Goal: Task Accomplishment & Management: Manage account settings

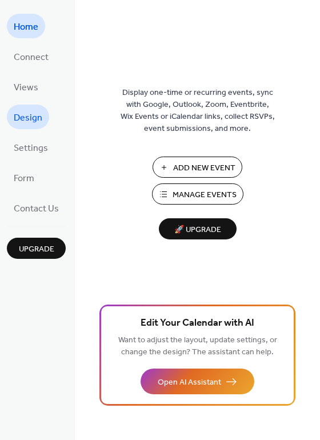
click at [32, 105] on link "Design" at bounding box center [28, 117] width 42 height 25
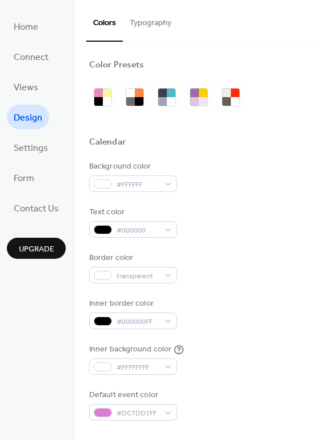
scroll to position [165, 0]
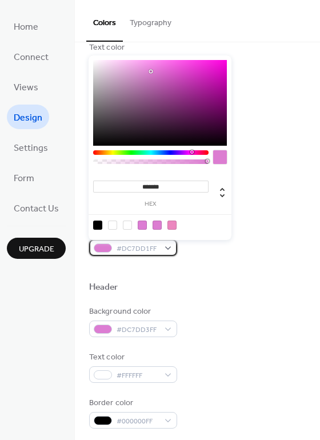
click at [154, 251] on span "#DC7DD1FF" at bounding box center [138, 249] width 42 height 12
click at [169, 227] on div at bounding box center [171, 225] width 9 height 9
type input "*******"
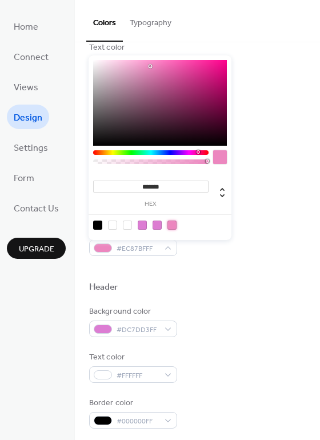
click at [172, 224] on div at bounding box center [171, 225] width 9 height 9
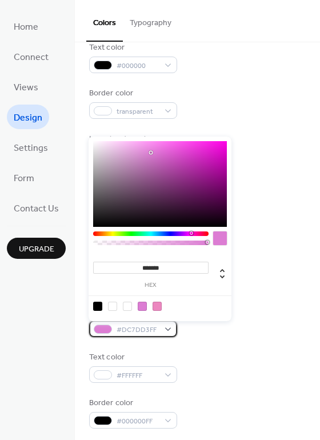
click at [171, 331] on div "#DC7DD3FF" at bounding box center [133, 329] width 88 height 17
click at [157, 310] on div at bounding box center [159, 305] width 145 height 21
click at [156, 303] on div at bounding box center [157, 306] width 9 height 9
type input "*******"
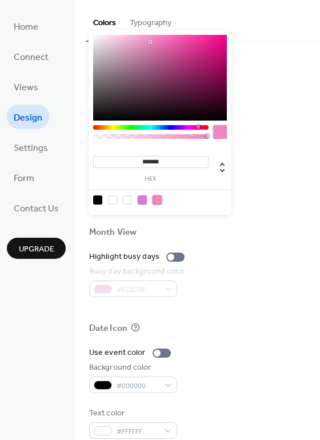
scroll to position [489, 0]
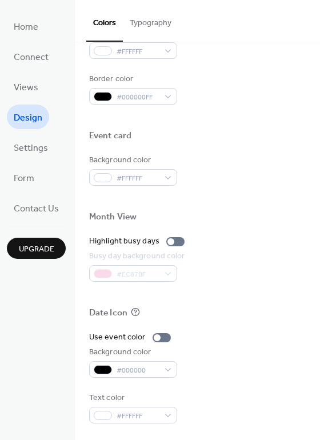
click at [238, 301] on div at bounding box center [197, 295] width 217 height 26
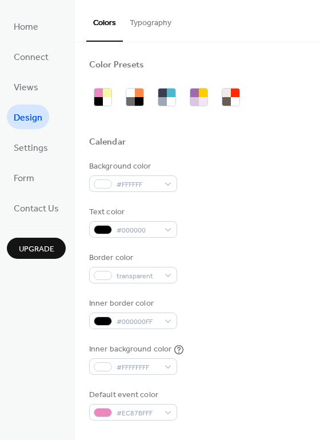
scroll to position [0, 0]
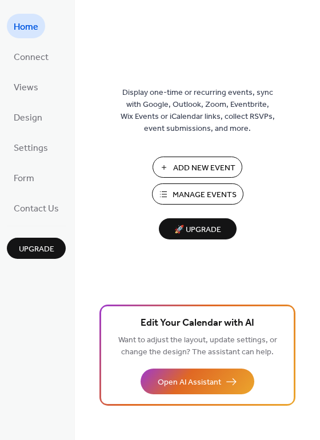
drag, startPoint x: 159, startPoint y: 134, endPoint x: 198, endPoint y: 170, distance: 53.0
click at [198, 170] on span "Add New Event" at bounding box center [204, 168] width 62 height 12
click at [175, 191] on span "Manage Events" at bounding box center [205, 195] width 64 height 12
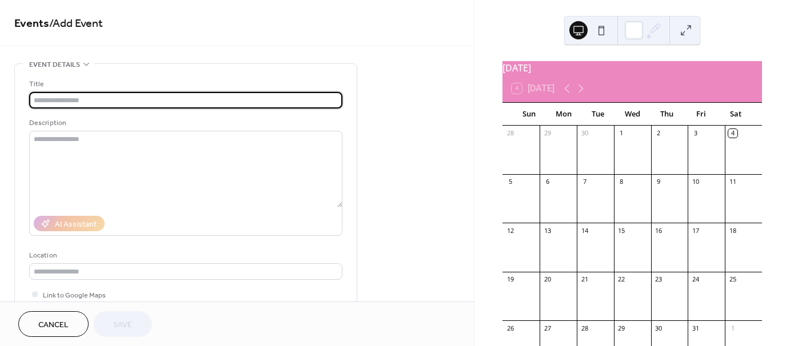
click at [188, 98] on input "text" at bounding box center [185, 100] width 313 height 17
paste input "**********"
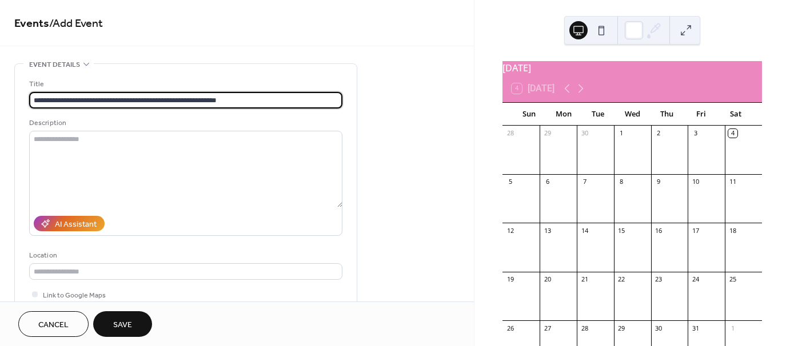
type input "**********"
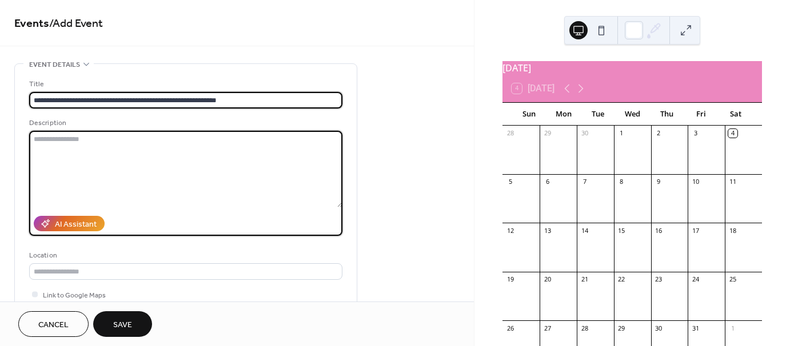
click at [171, 152] on textarea at bounding box center [185, 169] width 313 height 77
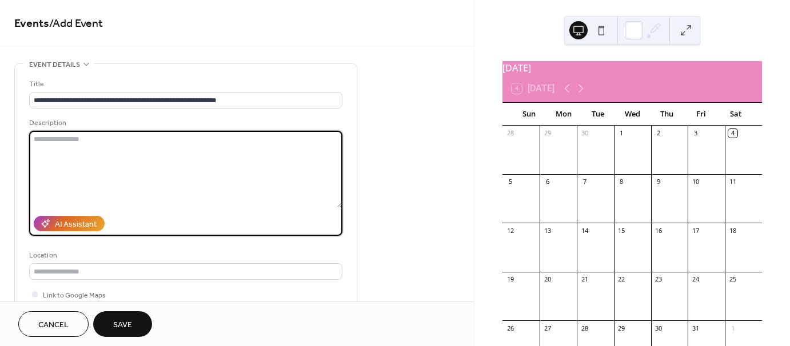
click at [82, 145] on textarea at bounding box center [185, 169] width 313 height 77
click at [121, 163] on textarea at bounding box center [185, 169] width 313 height 77
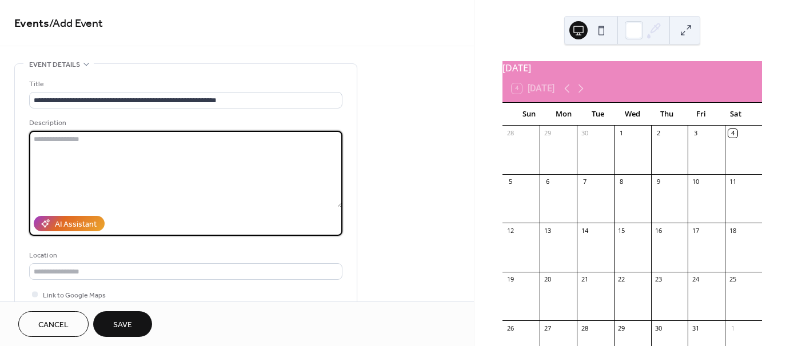
paste textarea "**********"
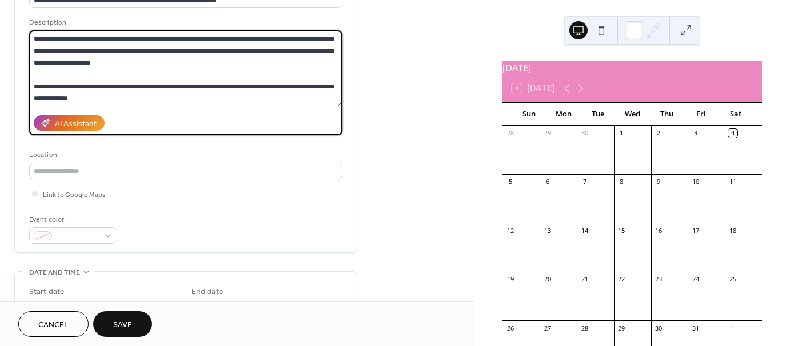
scroll to position [103, 0]
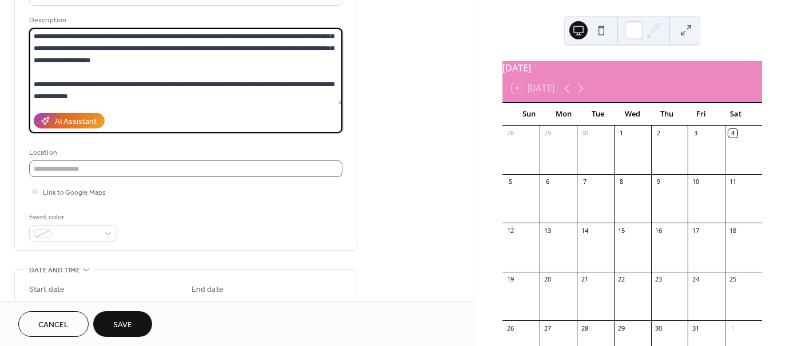
type textarea "**********"
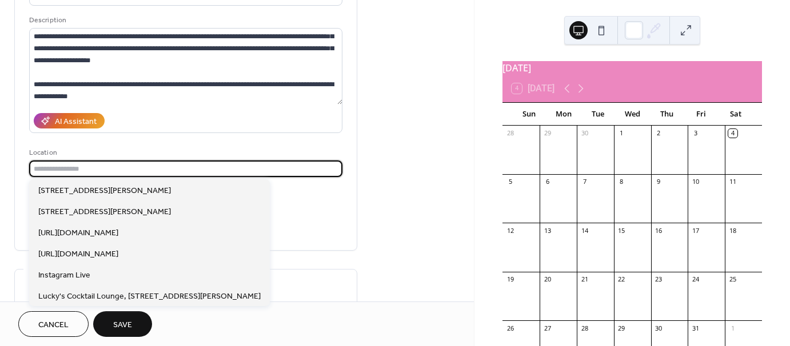
click at [182, 166] on input "text" at bounding box center [185, 169] width 313 height 17
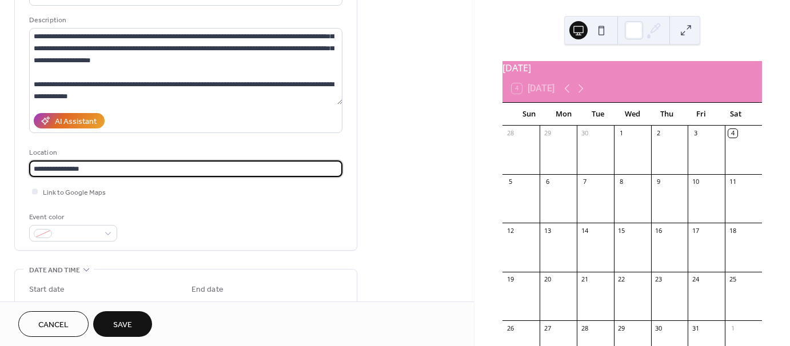
paste input "**********"
type input "**********"
click at [234, 237] on div "Event color" at bounding box center [185, 226] width 313 height 30
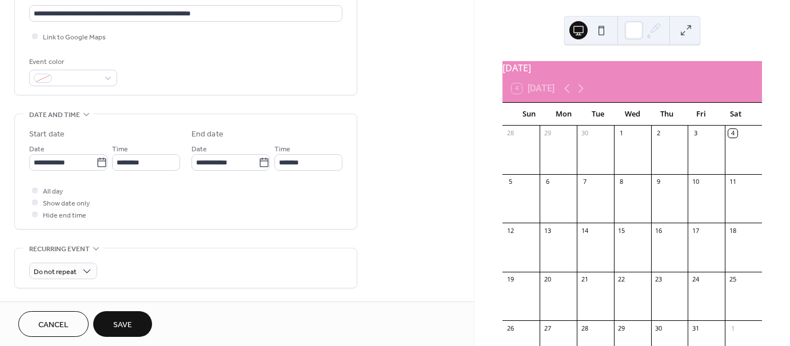
scroll to position [264, 0]
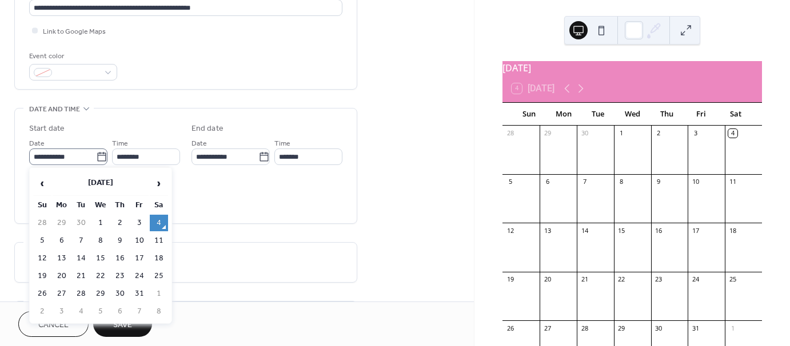
click at [101, 156] on icon at bounding box center [101, 156] width 11 height 11
click at [96, 156] on input "**********" at bounding box center [62, 157] width 67 height 17
click at [162, 187] on span "›" at bounding box center [158, 183] width 17 height 23
click at [37, 252] on td "9" at bounding box center [42, 258] width 18 height 17
type input "**********"
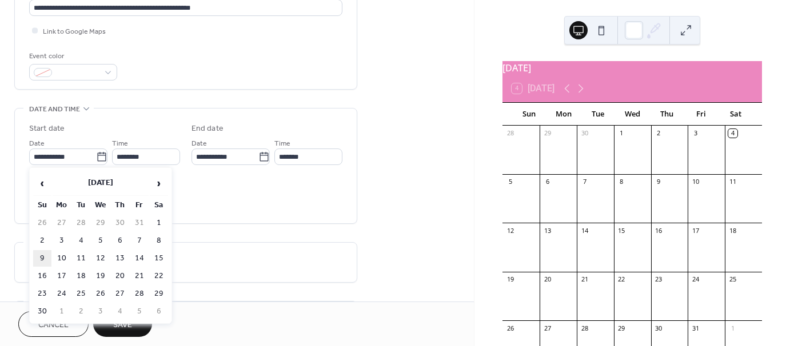
type input "**********"
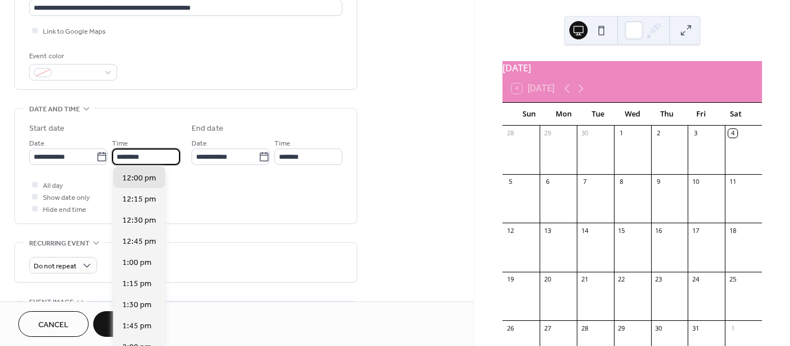
click at [140, 160] on input "********" at bounding box center [146, 157] width 68 height 17
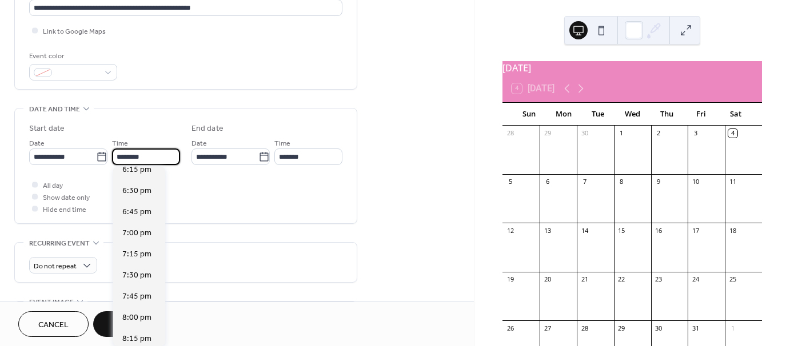
scroll to position [1558, 0]
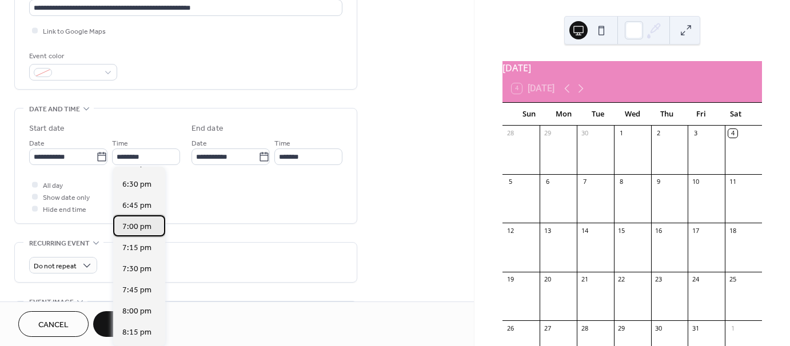
click at [140, 229] on span "7:00 pm" at bounding box center [136, 227] width 29 height 12
type input "*******"
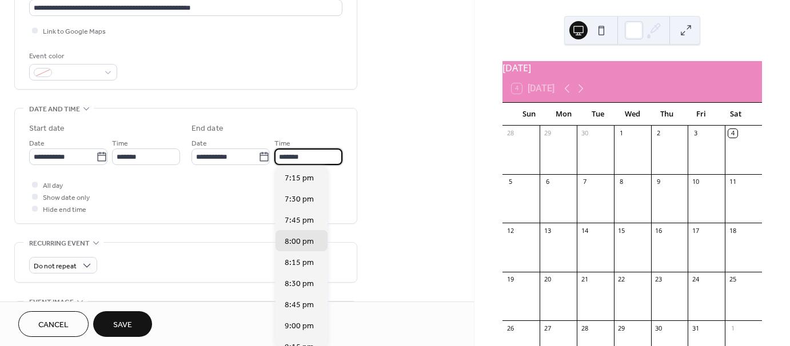
click at [306, 159] on input "*******" at bounding box center [308, 157] width 68 height 17
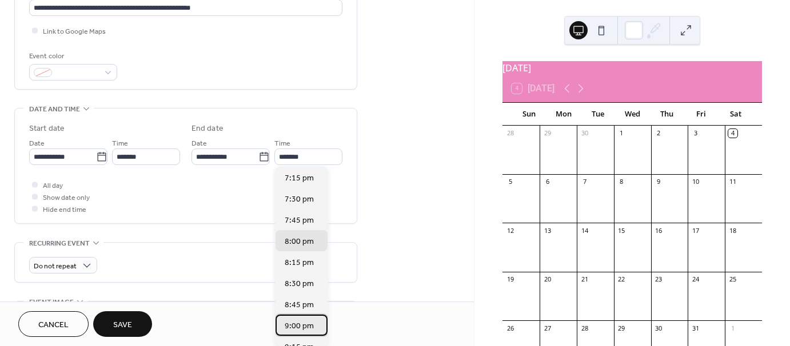
click at [291, 334] on div "9:00 pm" at bounding box center [301, 325] width 52 height 21
type input "*******"
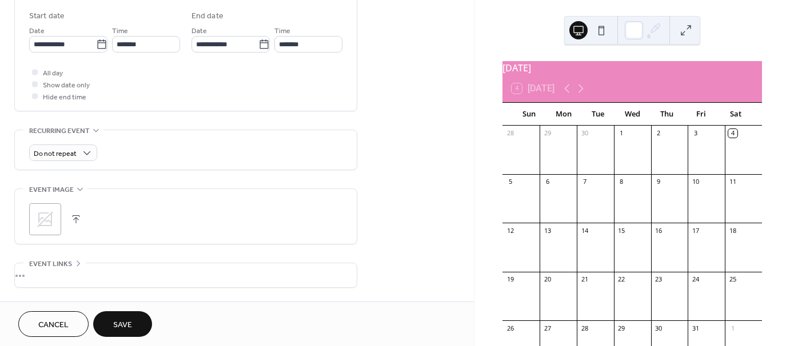
scroll to position [443, 0]
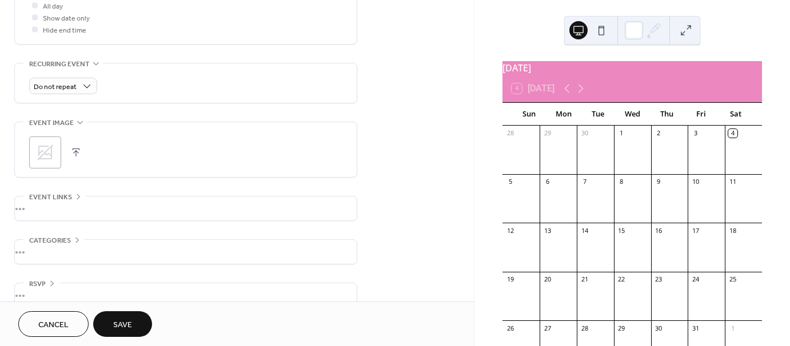
click at [48, 160] on icon at bounding box center [45, 152] width 18 height 18
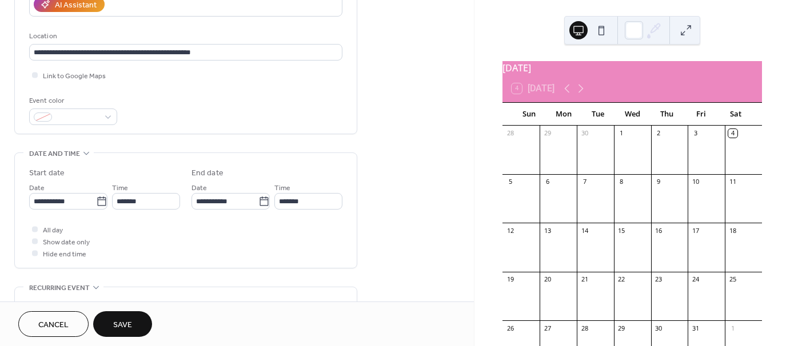
scroll to position [217, 0]
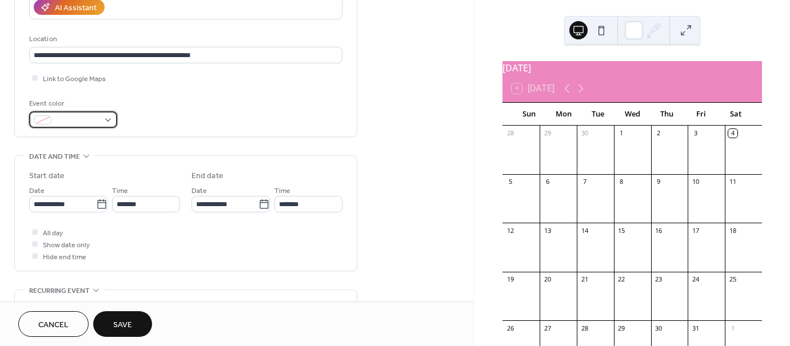
click at [103, 117] on div at bounding box center [73, 119] width 88 height 17
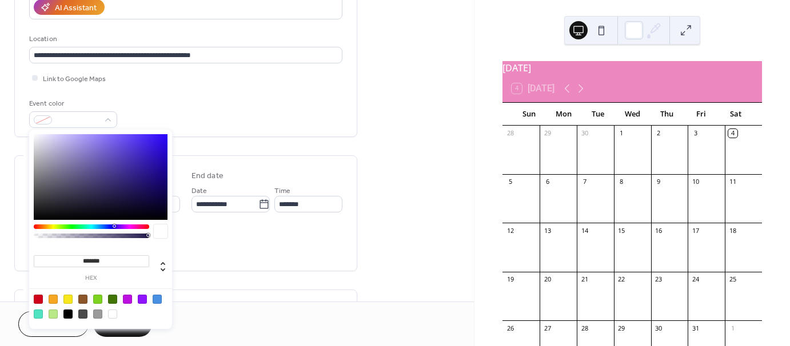
click at [119, 257] on input "*******" at bounding box center [91, 261] width 115 height 12
click at [209, 113] on div "Event color" at bounding box center [185, 113] width 313 height 30
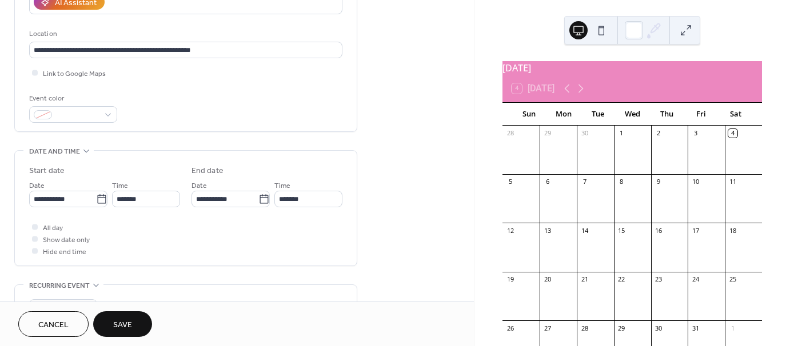
scroll to position [215, 0]
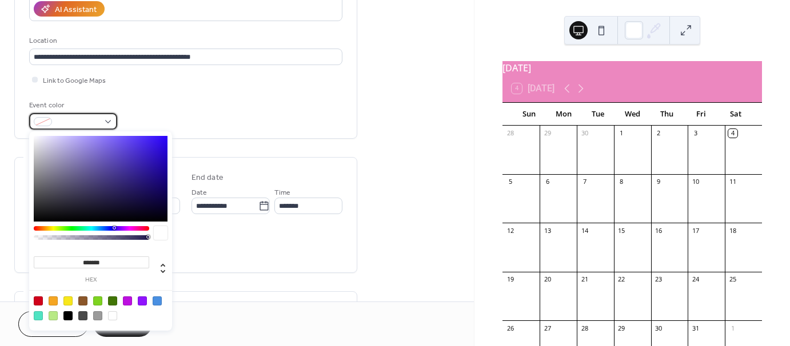
click at [108, 117] on div at bounding box center [73, 121] width 88 height 17
click at [138, 300] on div at bounding box center [142, 301] width 9 height 9
type input "*******"
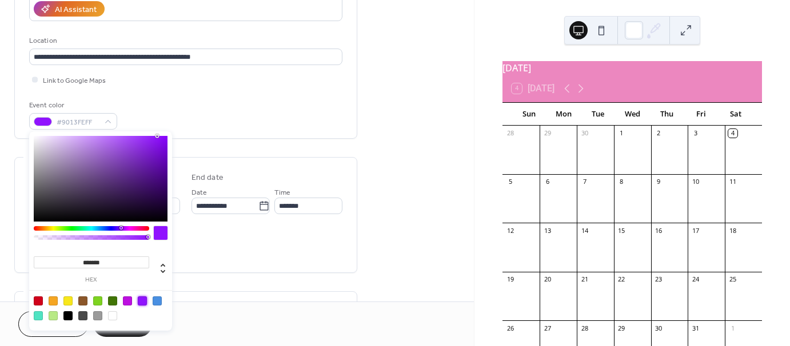
click at [117, 261] on input "*******" at bounding box center [91, 263] width 115 height 12
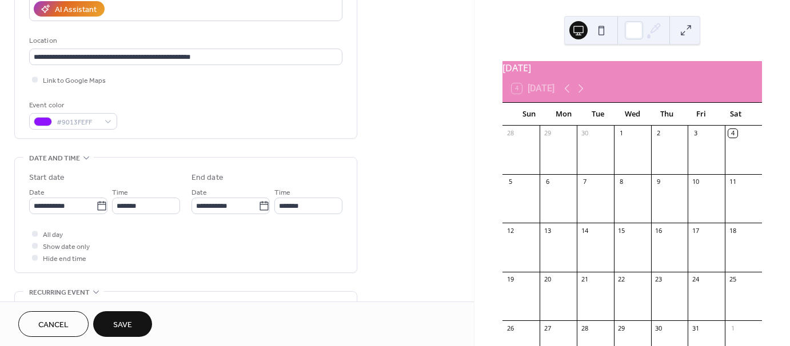
click at [290, 107] on div "Event color #9013FEFF" at bounding box center [185, 114] width 313 height 30
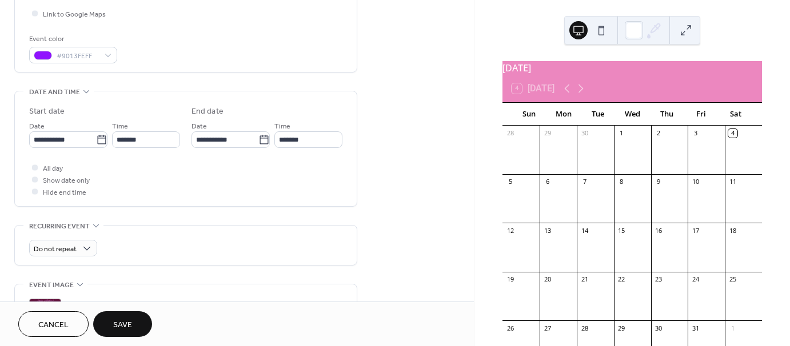
scroll to position [281, 0]
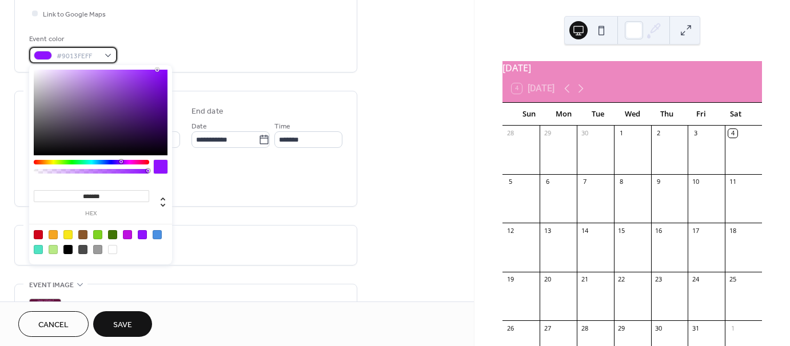
click at [98, 58] on div "#9013FEFF" at bounding box center [73, 55] width 88 height 17
click at [127, 233] on div at bounding box center [127, 234] width 9 height 9
type input "*******"
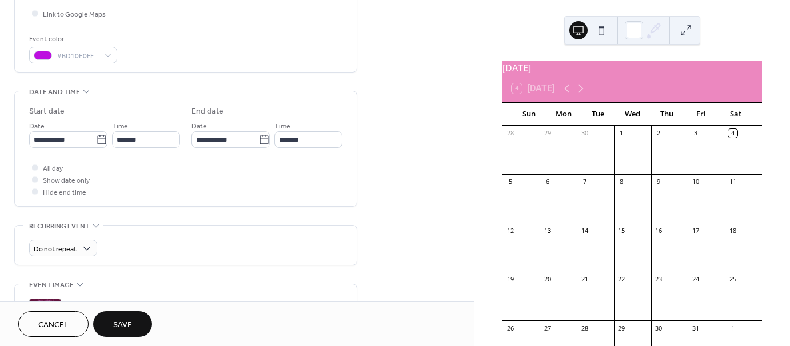
click at [220, 77] on div "**********" at bounding box center [185, 126] width 343 height 688
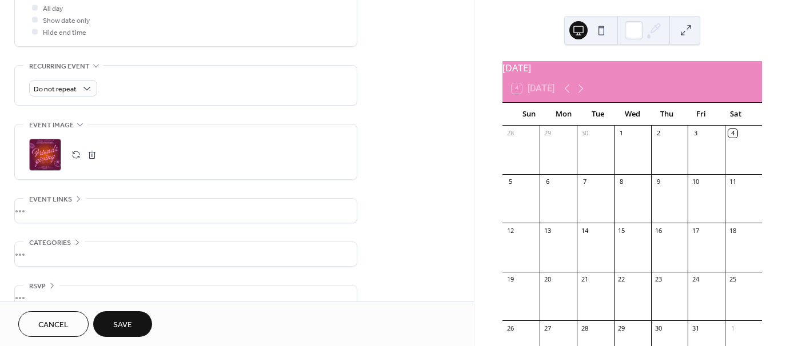
scroll to position [460, 0]
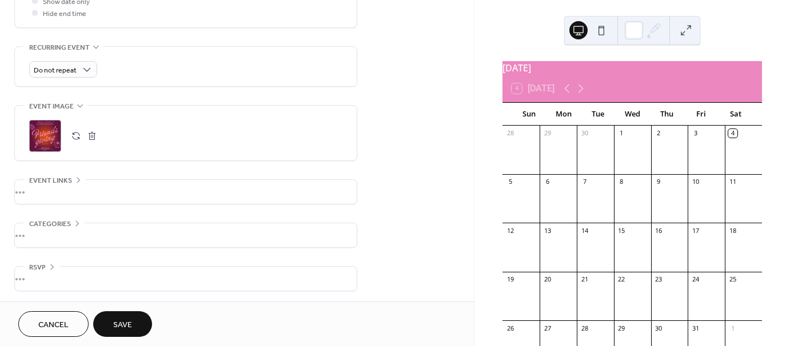
click at [141, 190] on div "•••" at bounding box center [186, 192] width 342 height 24
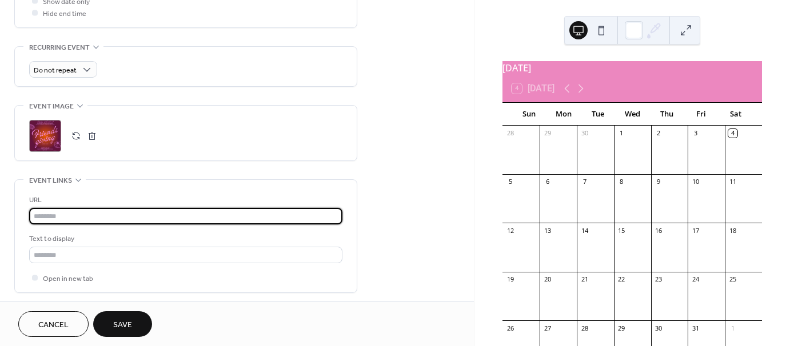
click at [112, 210] on input "text" at bounding box center [185, 216] width 313 height 17
paste input "**********"
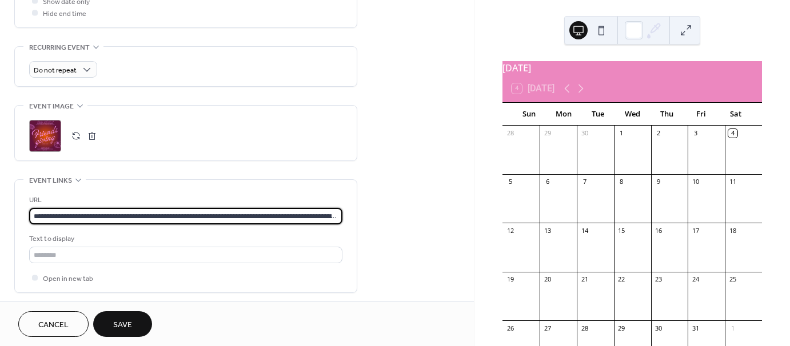
paste input "**********"
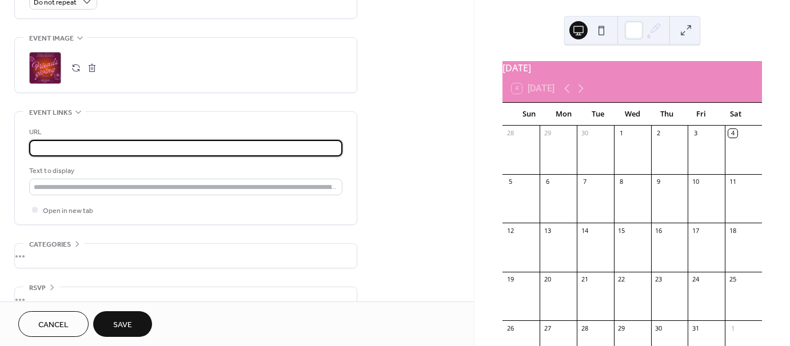
scroll to position [549, 0]
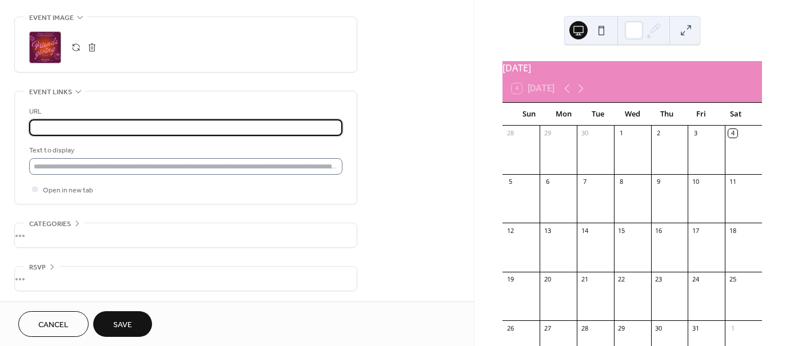
type input "**********"
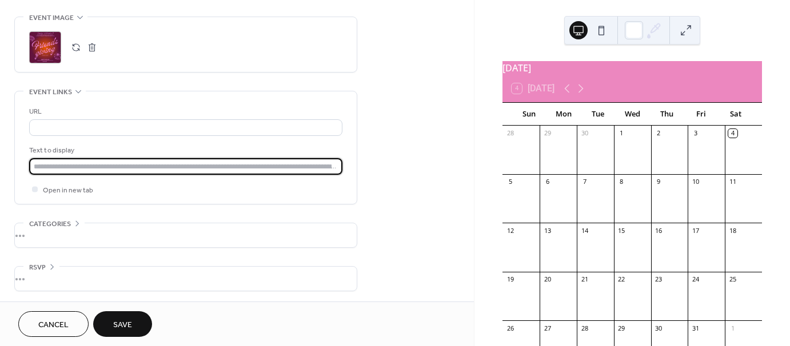
scroll to position [0, 0]
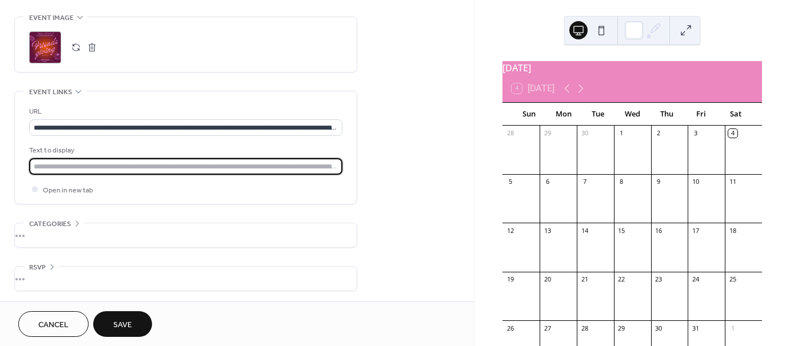
click at [150, 158] on input "text" at bounding box center [185, 166] width 313 height 17
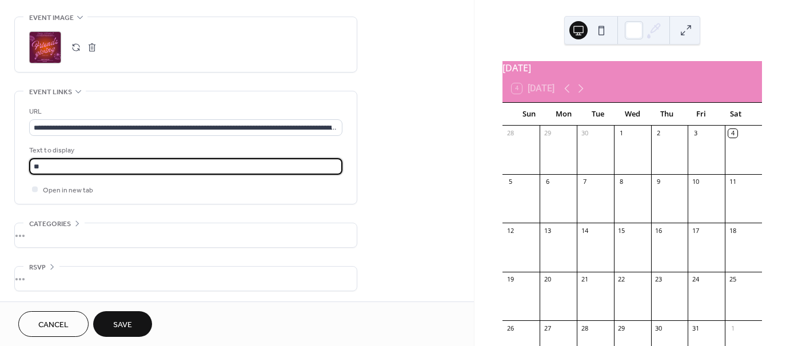
type input "*"
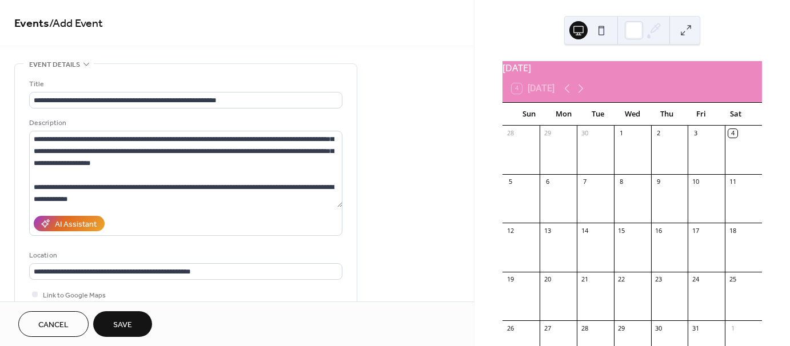
type input "**********"
click at [122, 323] on span "Save" at bounding box center [122, 325] width 19 height 12
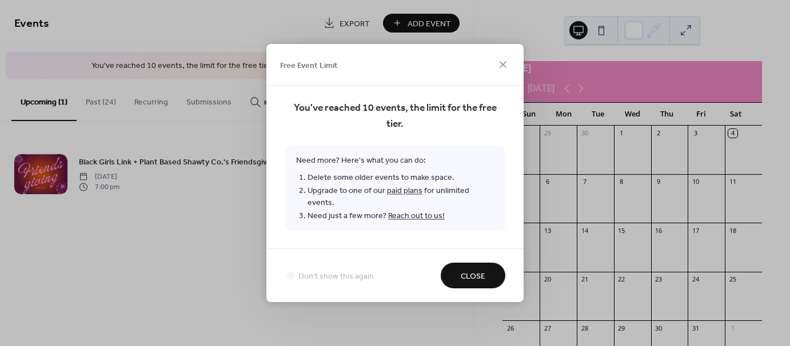
click at [462, 271] on span "Close" at bounding box center [473, 277] width 25 height 12
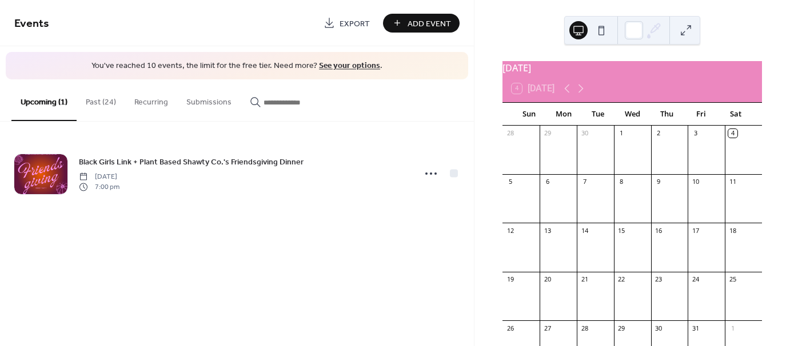
click at [98, 103] on button "Past (24)" at bounding box center [101, 99] width 49 height 41
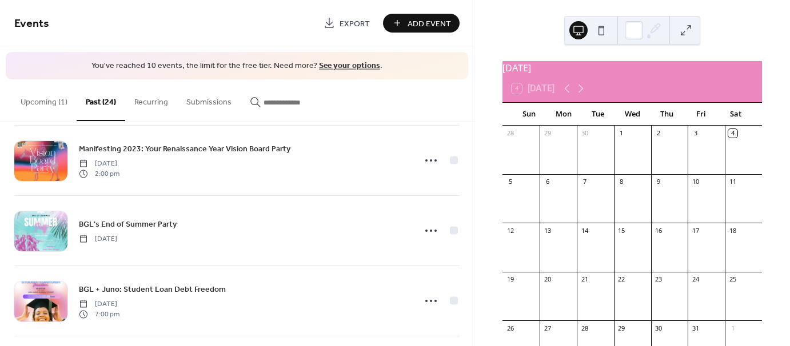
scroll to position [363, 0]
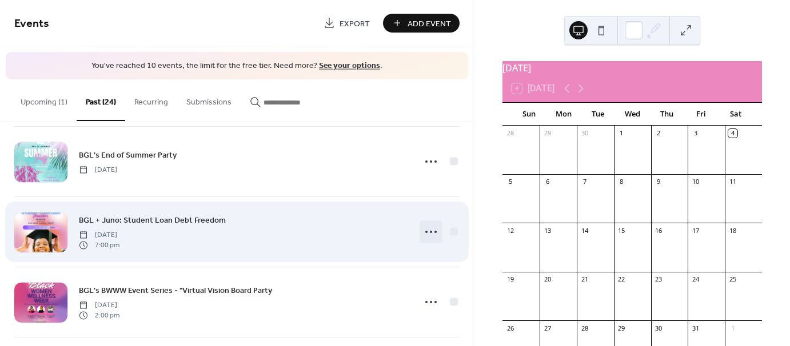
click at [429, 229] on icon at bounding box center [431, 232] width 18 height 18
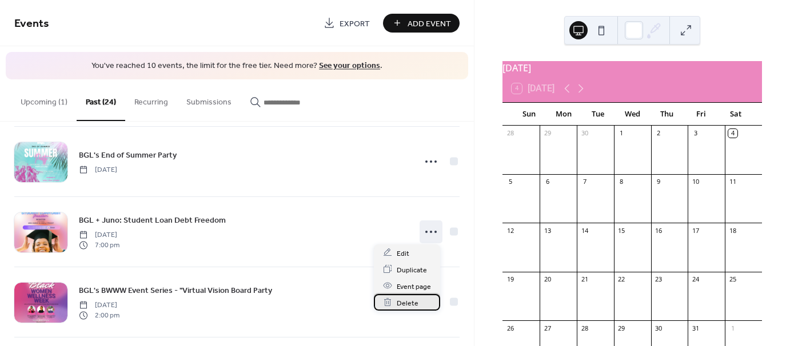
click at [398, 303] on span "Delete" at bounding box center [408, 303] width 22 height 12
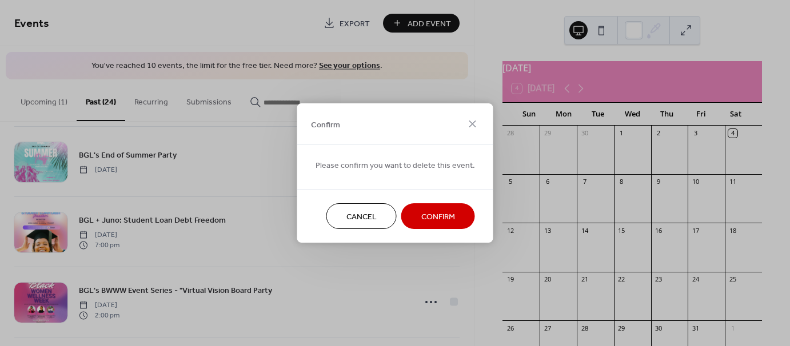
click at [451, 222] on button "Confirm" at bounding box center [438, 216] width 74 height 26
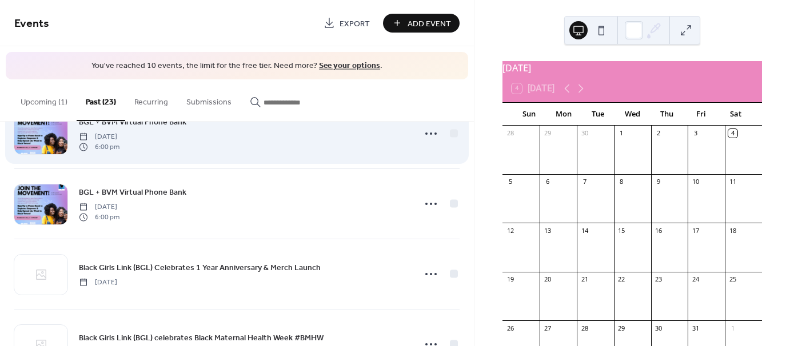
scroll to position [717, 0]
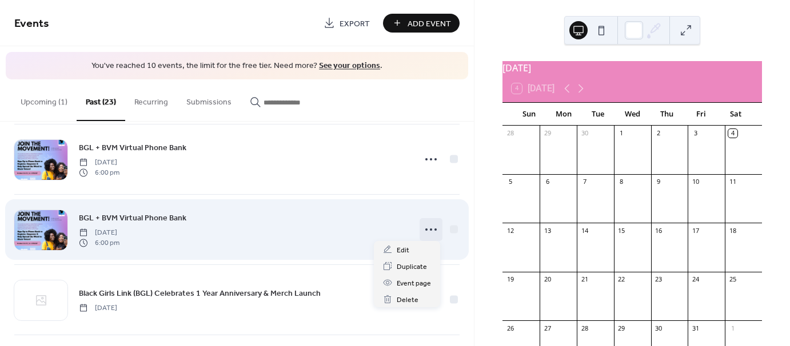
click at [430, 230] on icon at bounding box center [431, 230] width 18 height 18
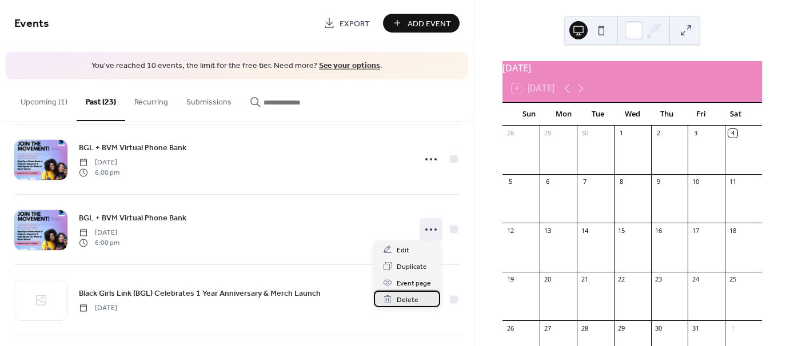
click at [413, 297] on span "Delete" at bounding box center [408, 300] width 22 height 12
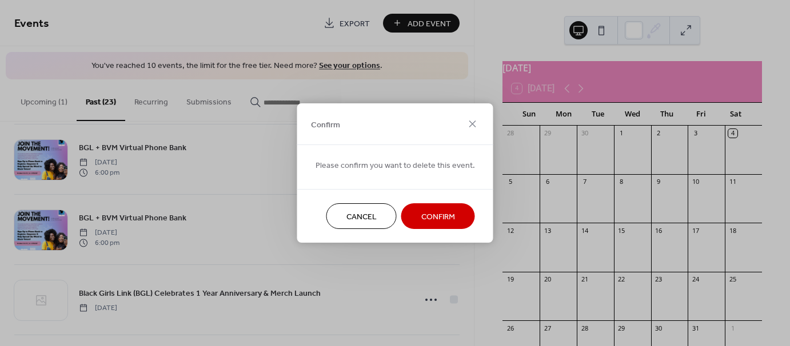
click at [453, 219] on button "Confirm" at bounding box center [438, 216] width 74 height 26
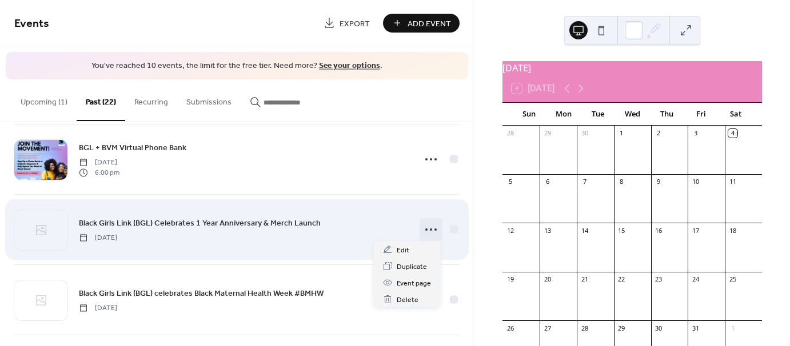
click at [432, 230] on icon at bounding box center [431, 230] width 18 height 18
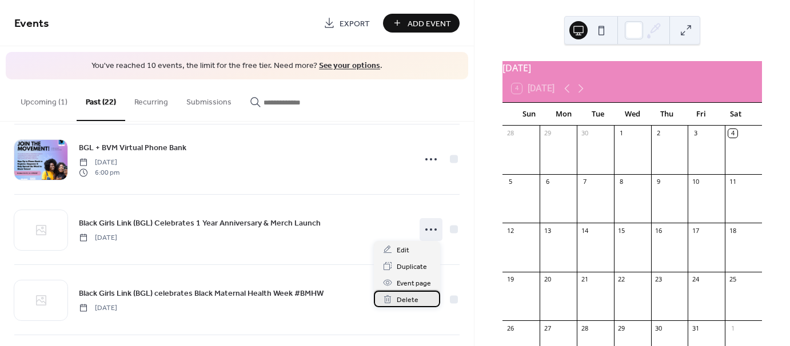
click at [411, 297] on span "Delete" at bounding box center [408, 300] width 22 height 12
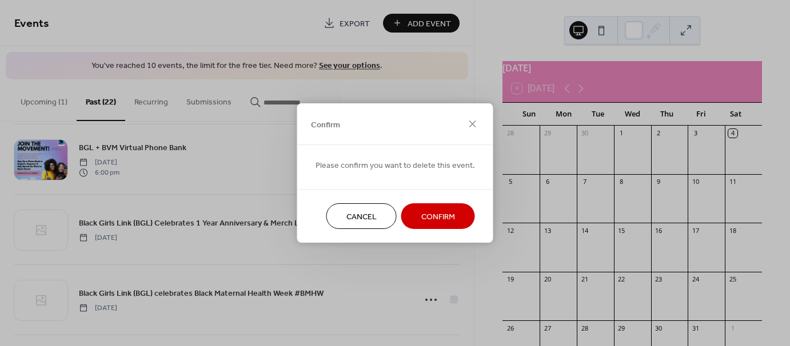
click at [437, 211] on span "Confirm" at bounding box center [438, 217] width 34 height 12
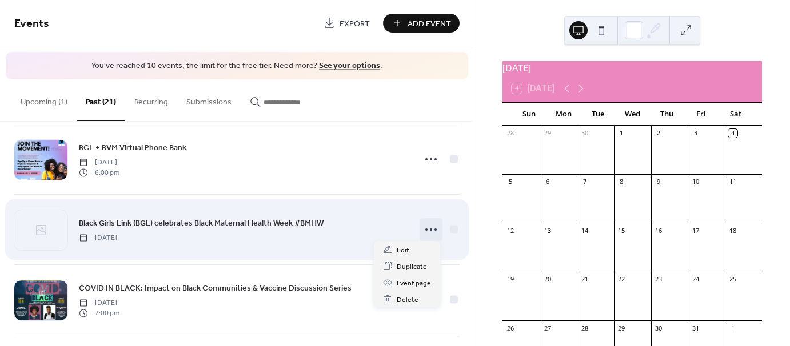
click at [422, 223] on icon at bounding box center [431, 230] width 18 height 18
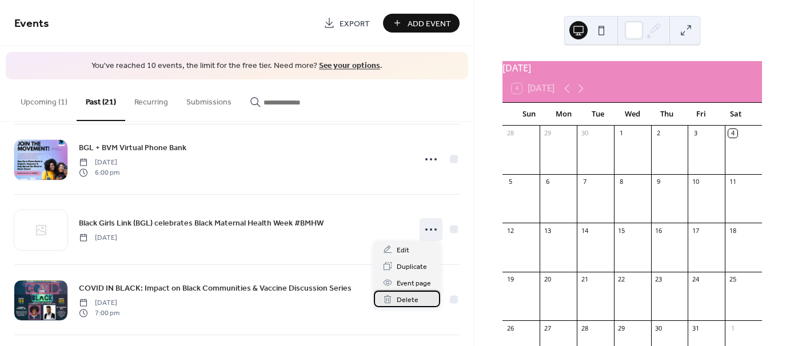
click at [402, 295] on span "Delete" at bounding box center [408, 300] width 22 height 12
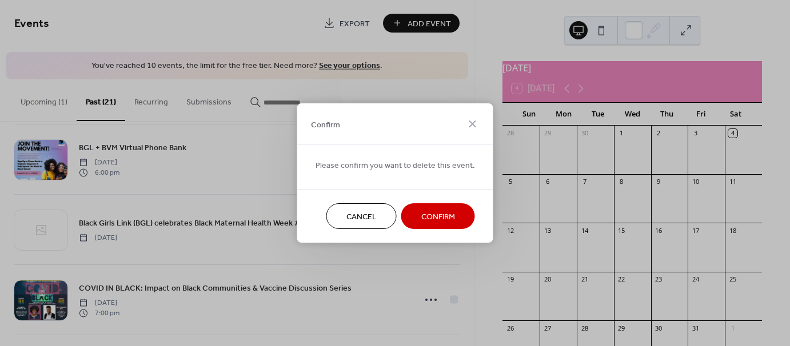
click at [444, 219] on span "Confirm" at bounding box center [438, 217] width 34 height 12
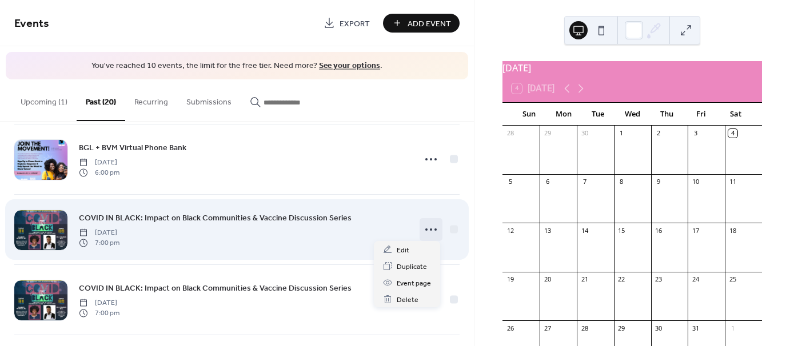
click at [425, 229] on icon at bounding box center [431, 230] width 18 height 18
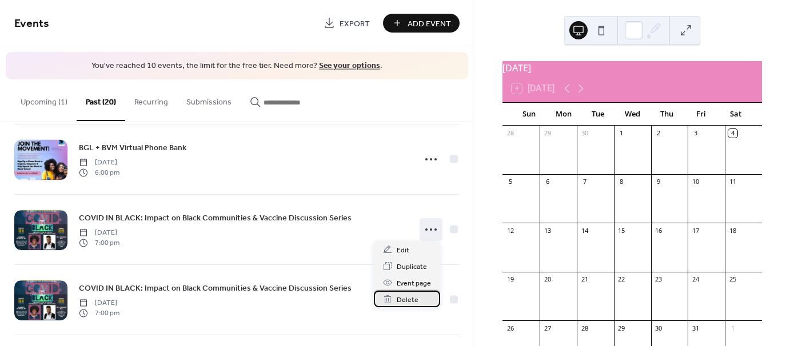
click at [405, 292] on div "Delete" at bounding box center [407, 299] width 66 height 17
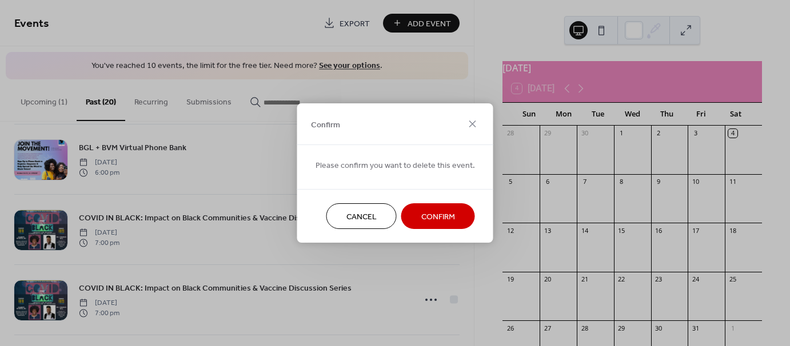
click at [442, 217] on span "Confirm" at bounding box center [438, 217] width 34 height 12
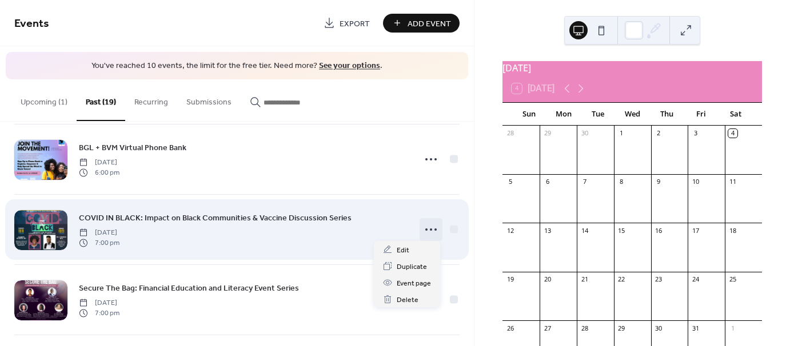
click at [432, 226] on icon at bounding box center [431, 230] width 18 height 18
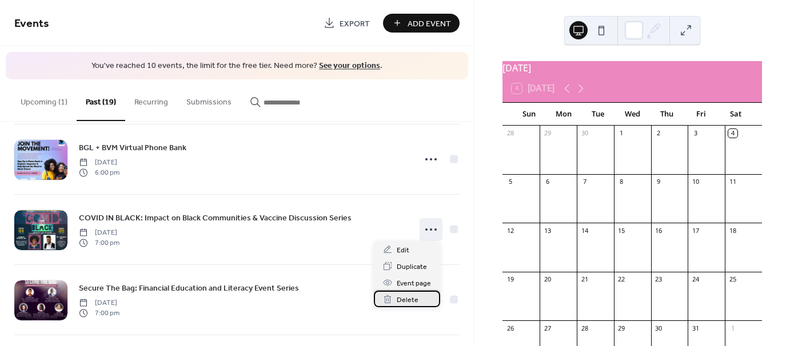
click at [402, 301] on span "Delete" at bounding box center [408, 300] width 22 height 12
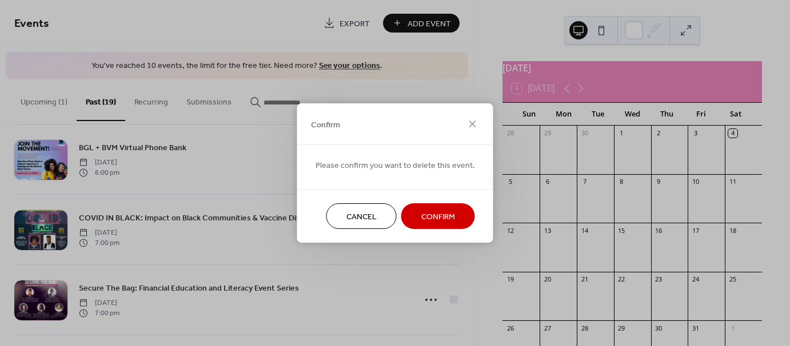
click at [441, 222] on span "Confirm" at bounding box center [438, 217] width 34 height 12
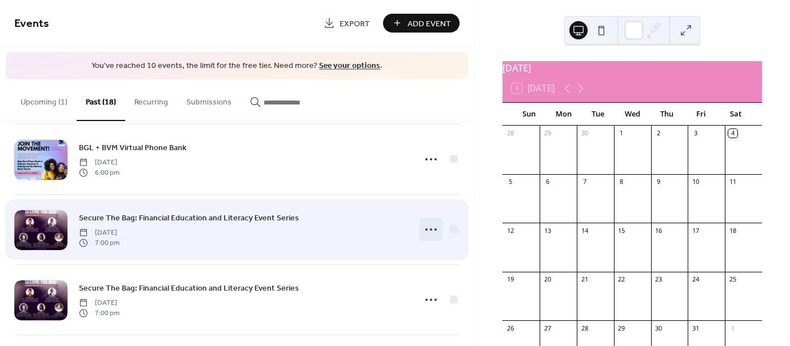
click at [429, 226] on icon at bounding box center [431, 230] width 18 height 18
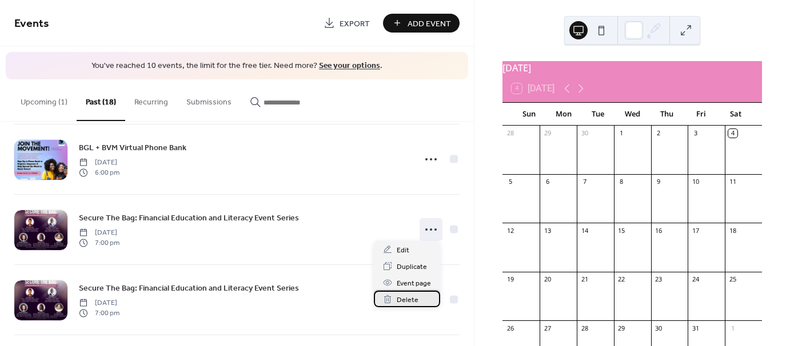
click at [413, 299] on span "Delete" at bounding box center [408, 300] width 22 height 12
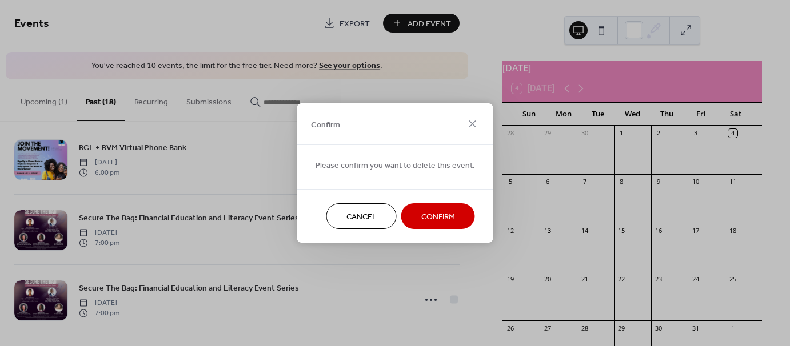
click at [443, 217] on span "Confirm" at bounding box center [438, 217] width 34 height 12
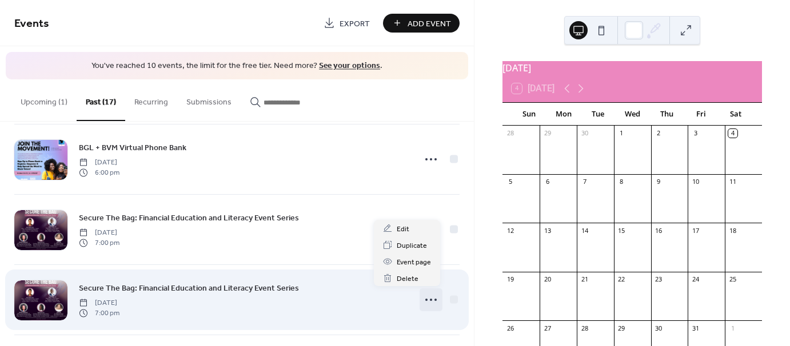
click at [437, 289] on div at bounding box center [430, 300] width 23 height 23
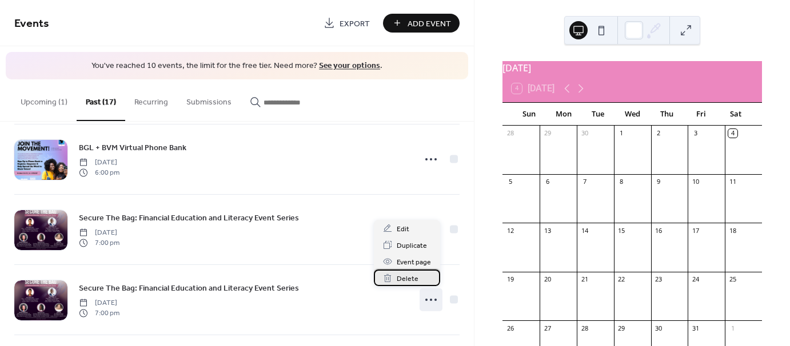
click at [423, 279] on div "Delete" at bounding box center [407, 278] width 66 height 17
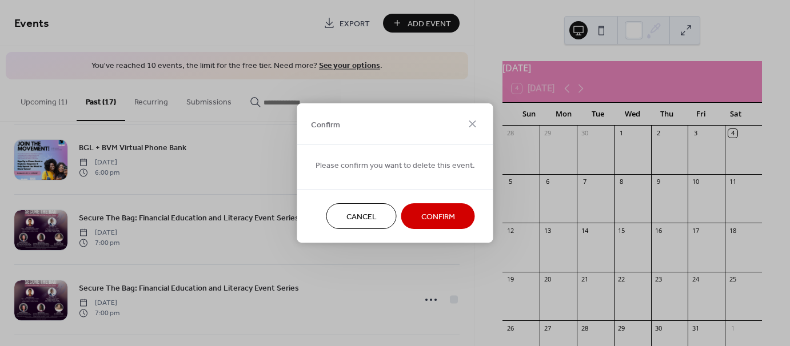
click at [431, 211] on span "Confirm" at bounding box center [438, 217] width 34 height 12
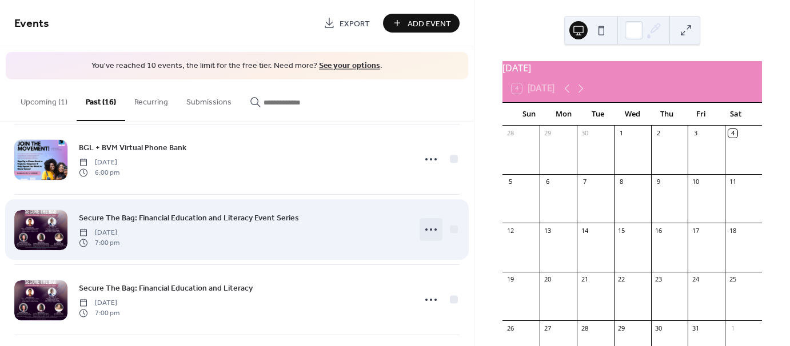
drag, startPoint x: 431, startPoint y: 209, endPoint x: 426, endPoint y: 222, distance: 14.1
click at [426, 222] on div "Secure The Bag: Financial Education and Literacy Event Series [DATE] 7:00 pm" at bounding box center [236, 230] width 445 height 70
click at [426, 222] on icon at bounding box center [431, 230] width 18 height 18
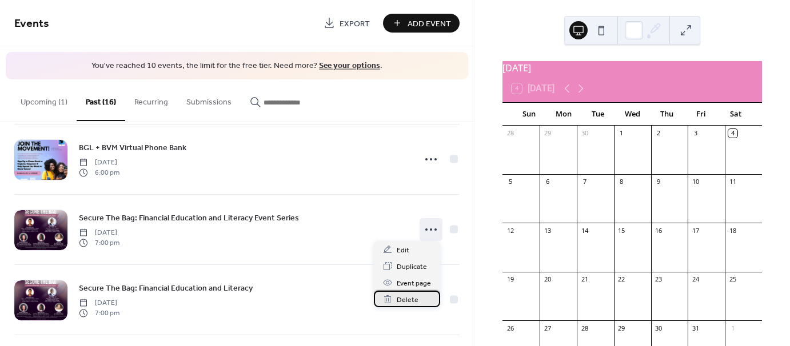
click at [409, 295] on span "Delete" at bounding box center [408, 300] width 22 height 12
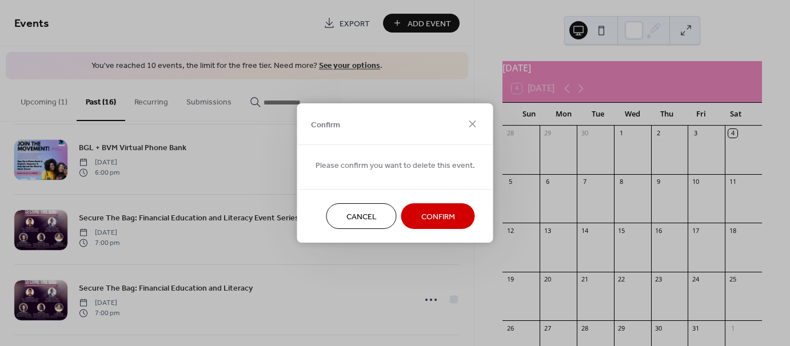
click at [439, 219] on span "Confirm" at bounding box center [438, 217] width 34 height 12
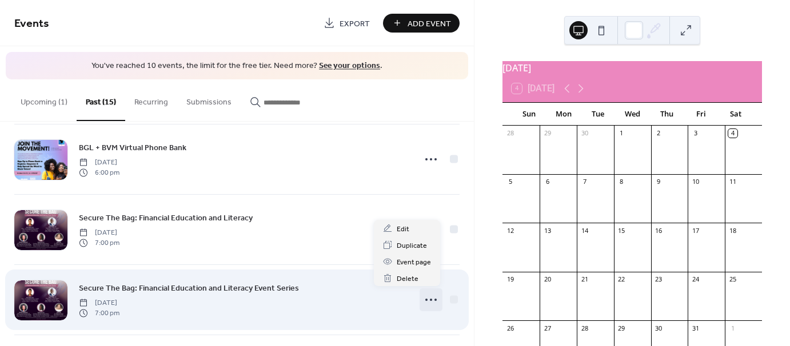
click at [430, 299] on circle at bounding box center [431, 300] width 2 height 2
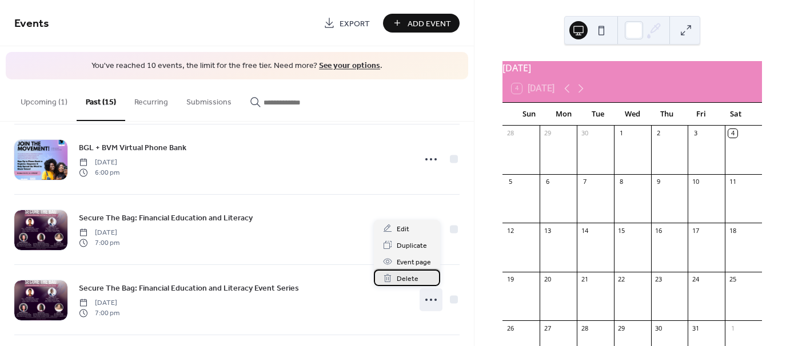
click at [421, 277] on div "Delete" at bounding box center [407, 278] width 66 height 17
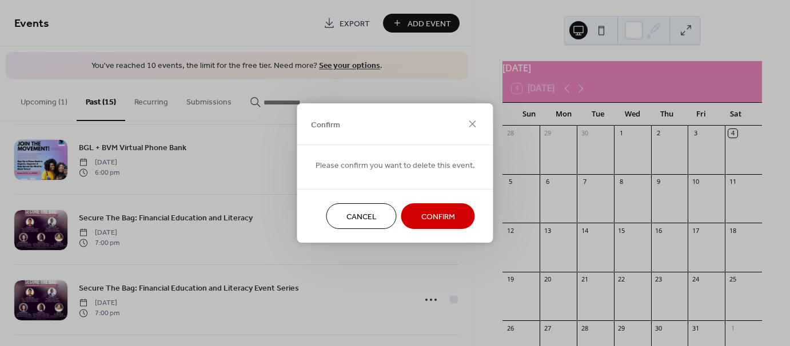
click at [441, 219] on span "Confirm" at bounding box center [438, 217] width 34 height 12
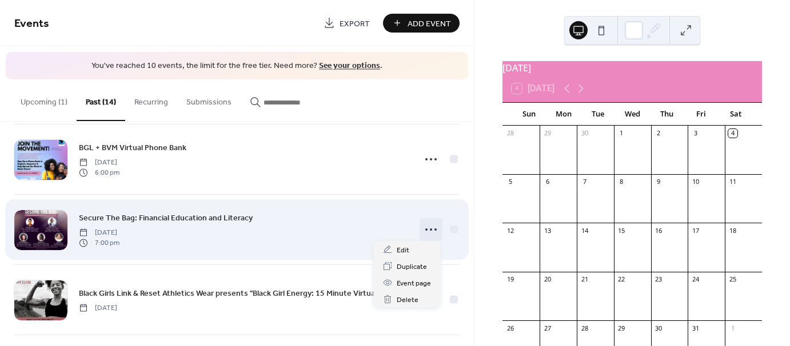
click at [434, 229] on circle at bounding box center [435, 230] width 2 height 2
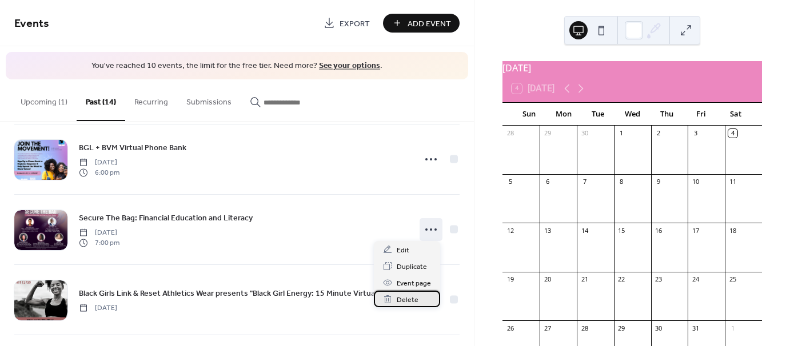
click at [409, 301] on span "Delete" at bounding box center [408, 300] width 22 height 12
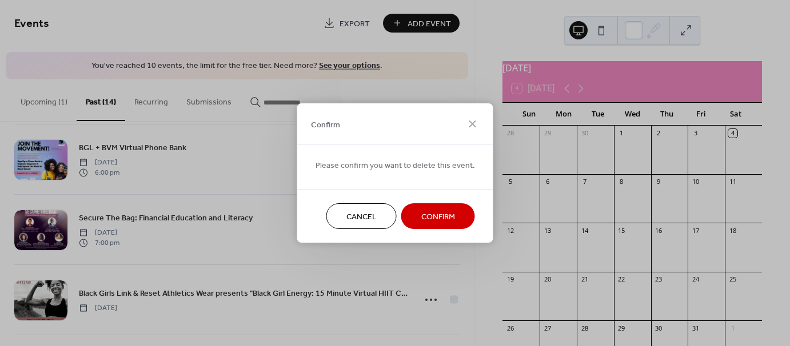
click at [441, 215] on span "Confirm" at bounding box center [438, 217] width 34 height 12
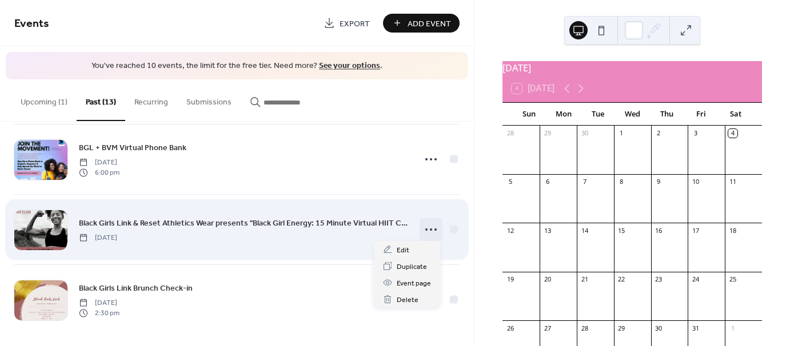
click at [427, 234] on icon at bounding box center [431, 230] width 18 height 18
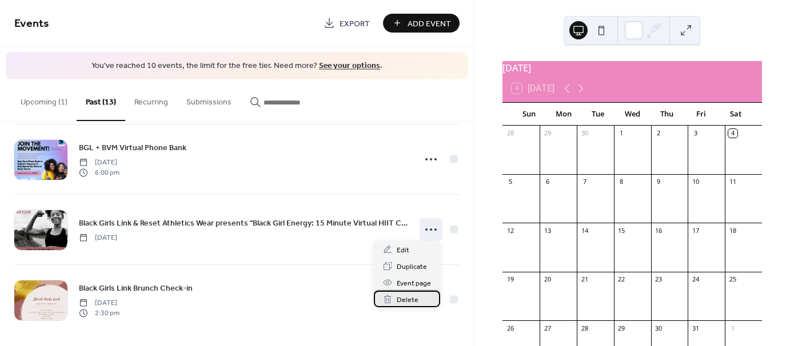
click at [414, 296] on span "Delete" at bounding box center [408, 300] width 22 height 12
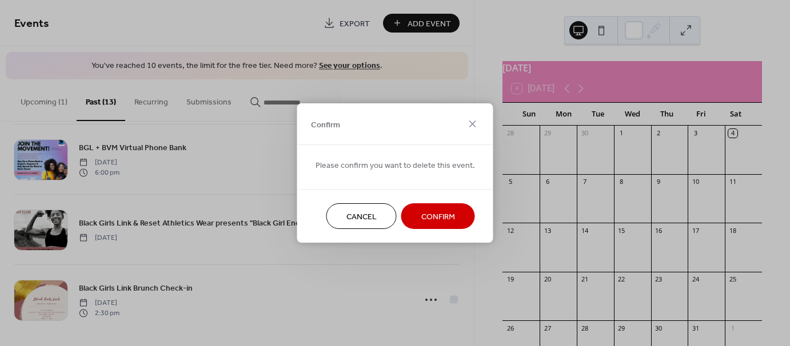
click at [446, 224] on button "Confirm" at bounding box center [438, 216] width 74 height 26
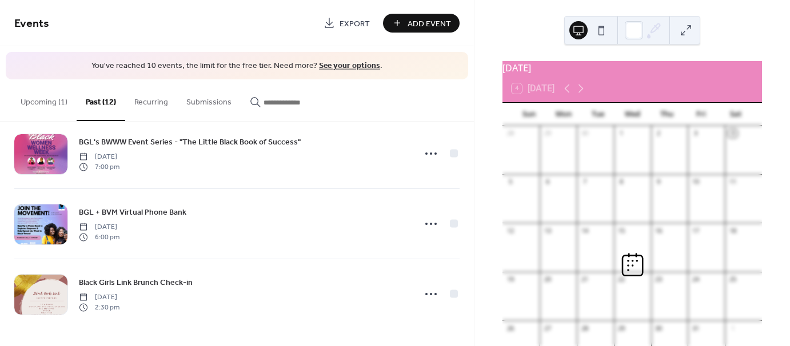
scroll to position [650, 0]
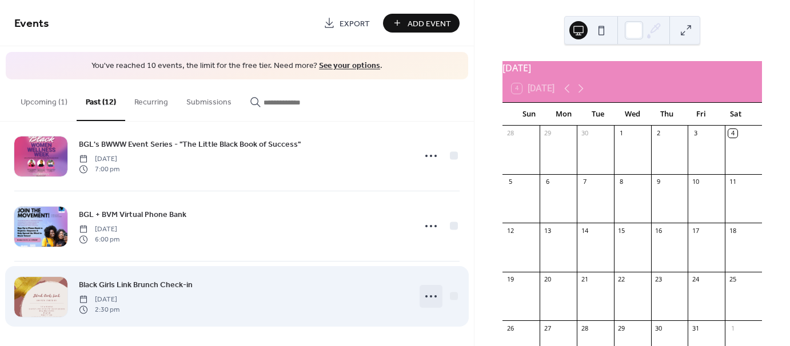
click at [426, 289] on icon at bounding box center [431, 296] width 18 height 18
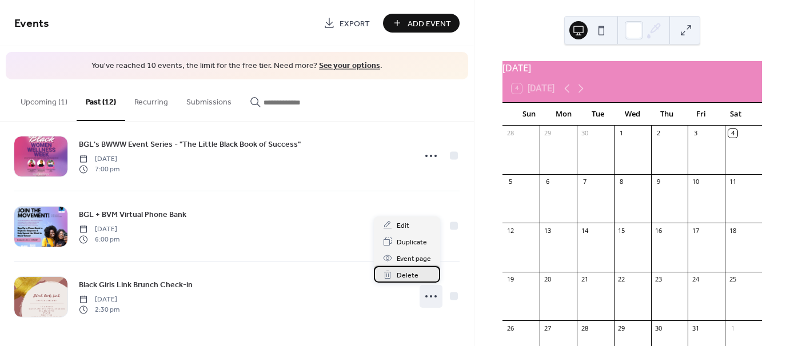
click at [423, 276] on div "Delete" at bounding box center [407, 274] width 66 height 17
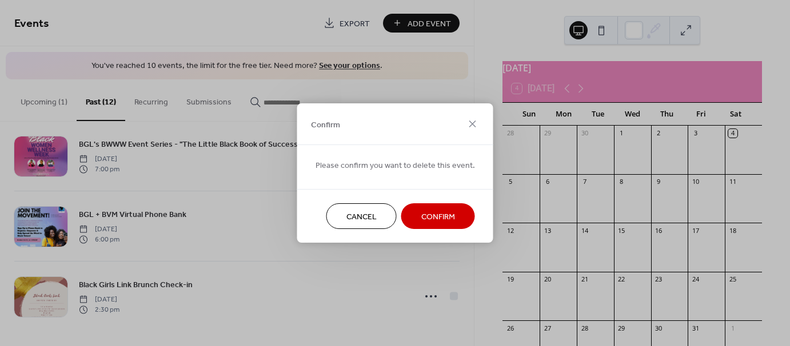
click at [436, 221] on span "Confirm" at bounding box center [438, 217] width 34 height 12
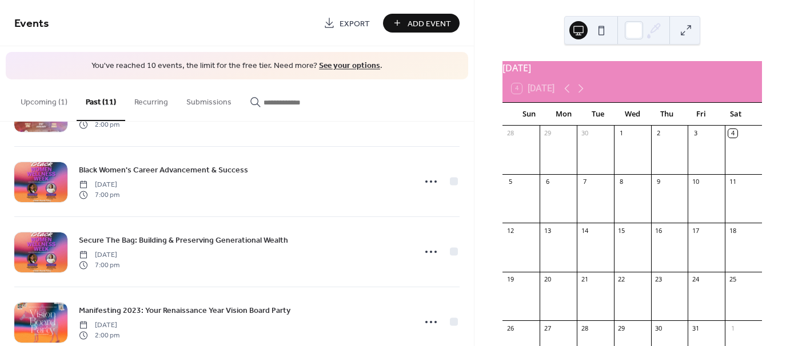
scroll to position [146, 0]
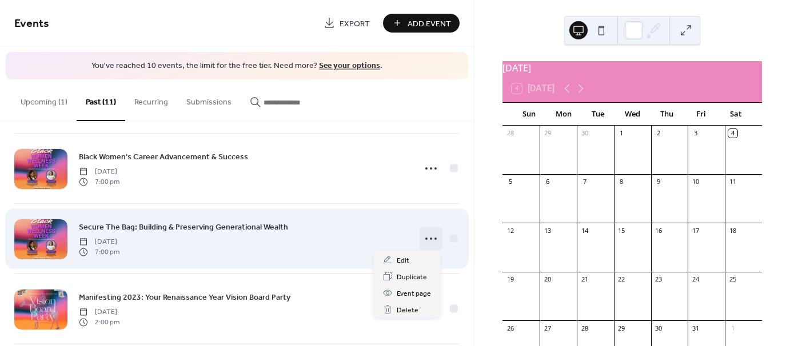
click at [423, 235] on icon at bounding box center [431, 239] width 18 height 18
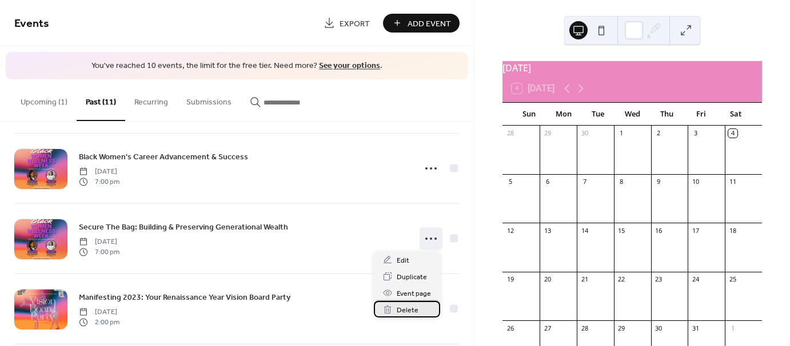
click at [402, 314] on span "Delete" at bounding box center [408, 311] width 22 height 12
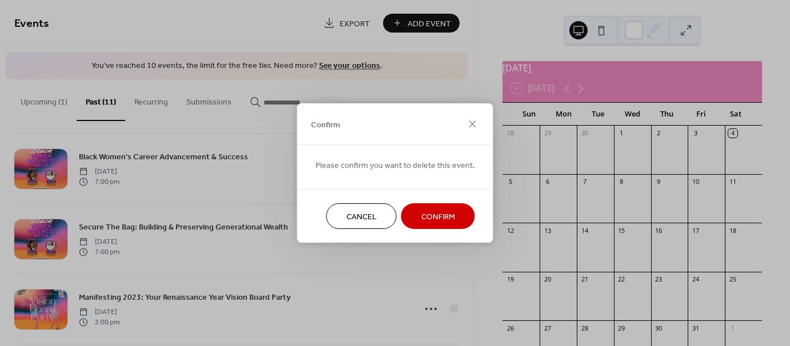
click at [450, 215] on span "Confirm" at bounding box center [438, 217] width 34 height 12
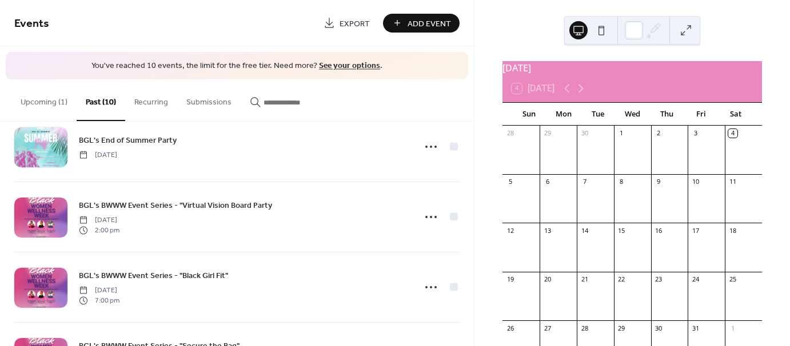
scroll to position [309, 0]
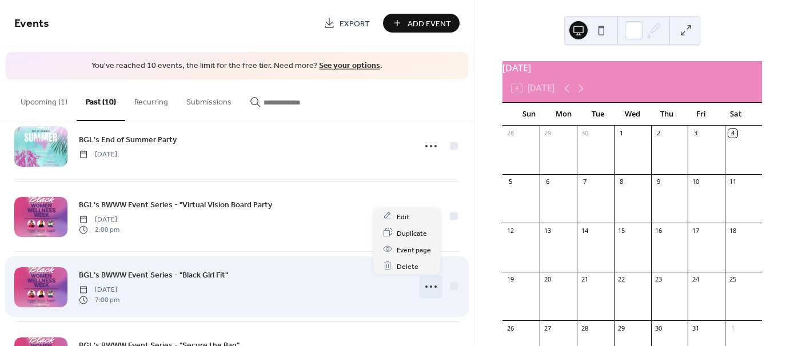
click at [434, 286] on circle at bounding box center [435, 287] width 2 height 2
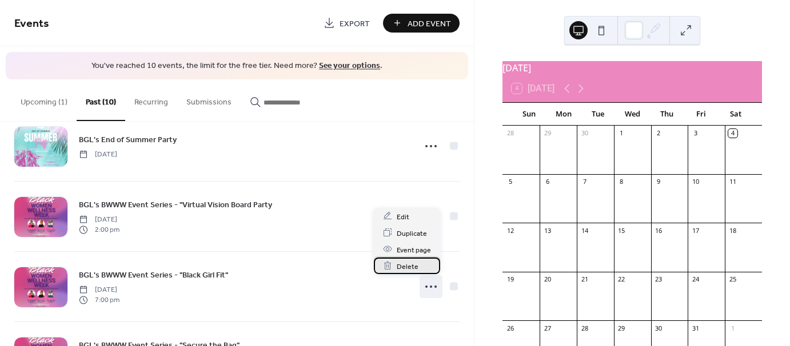
click at [421, 258] on div "Delete" at bounding box center [407, 266] width 66 height 17
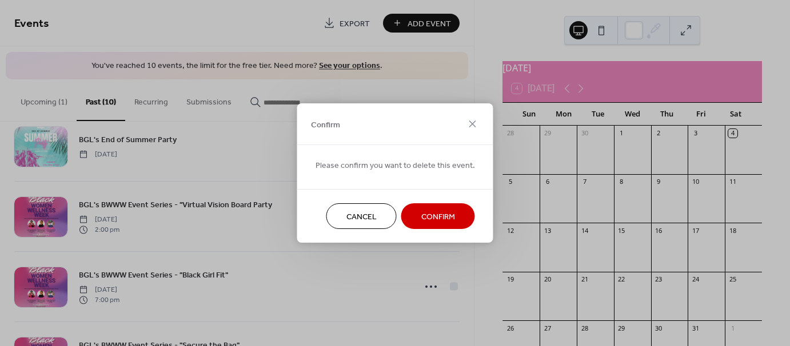
click at [435, 219] on span "Confirm" at bounding box center [438, 217] width 34 height 12
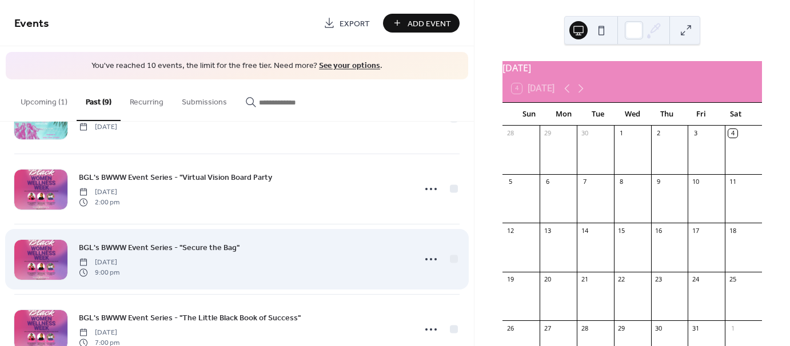
scroll to position [351, 0]
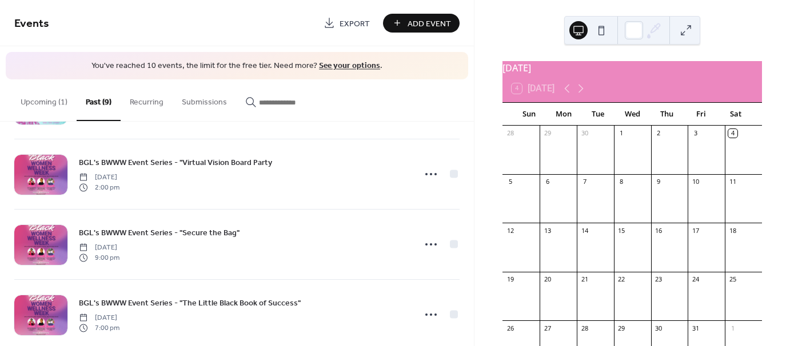
click at [39, 95] on button "Upcoming (1)" at bounding box center [43, 99] width 65 height 41
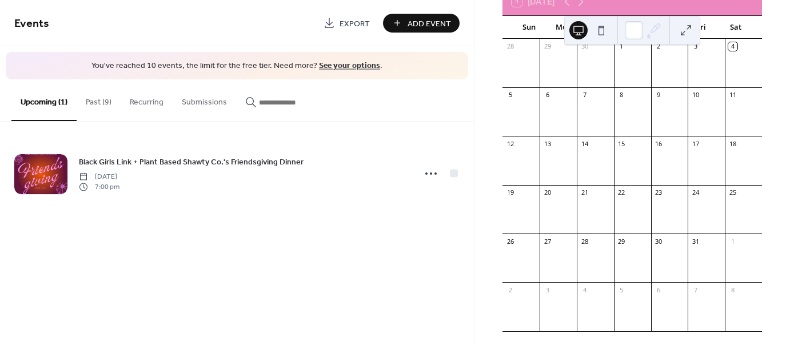
scroll to position [96, 0]
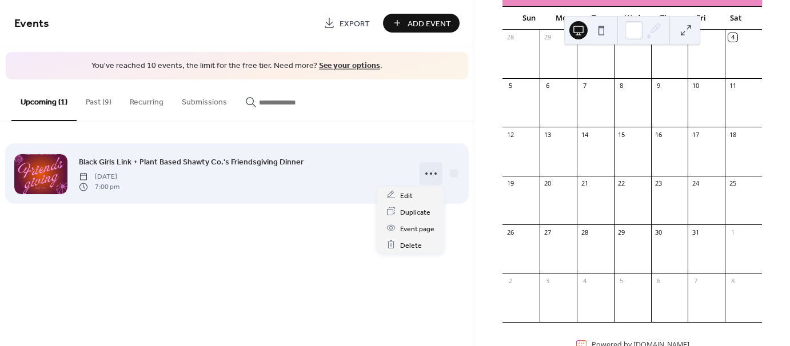
click at [426, 176] on icon at bounding box center [431, 174] width 18 height 18
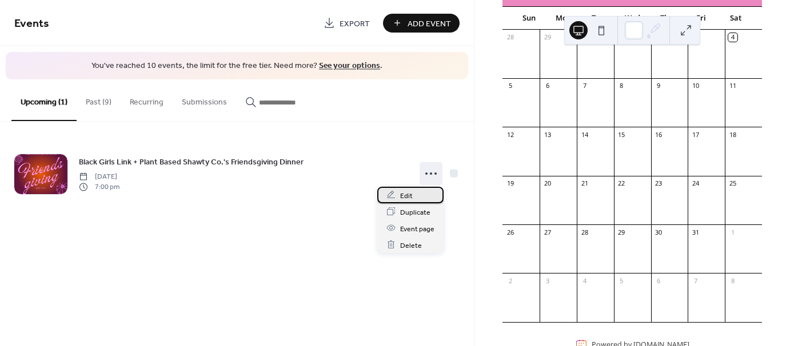
click at [409, 191] on span "Edit" at bounding box center [406, 196] width 13 height 12
